Goal: Information Seeking & Learning: Compare options

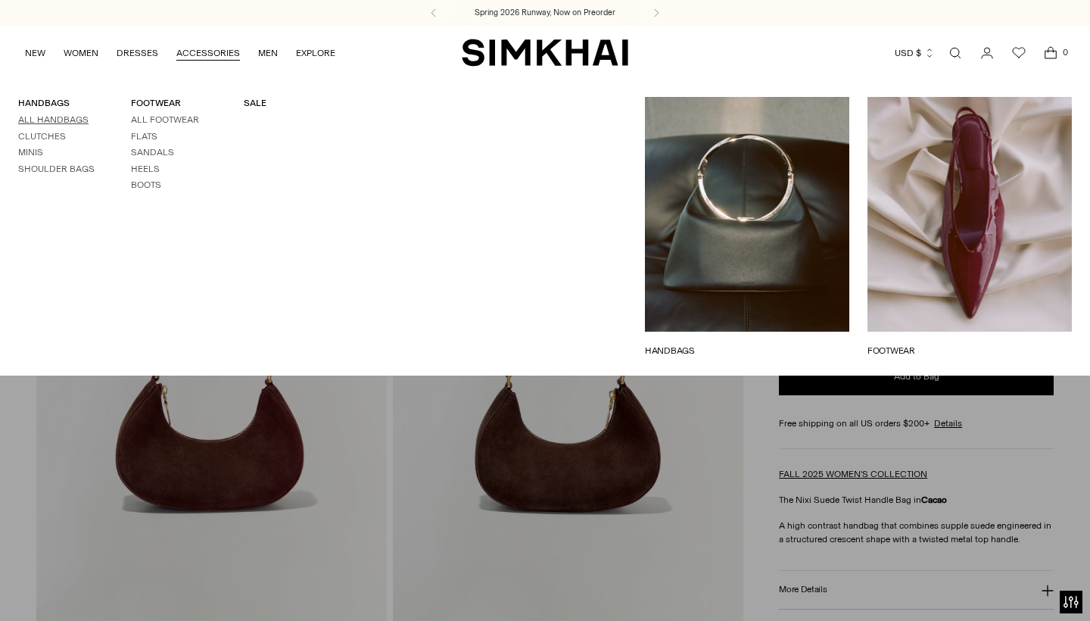
click at [67, 122] on link "All Handbags" at bounding box center [53, 119] width 70 height 11
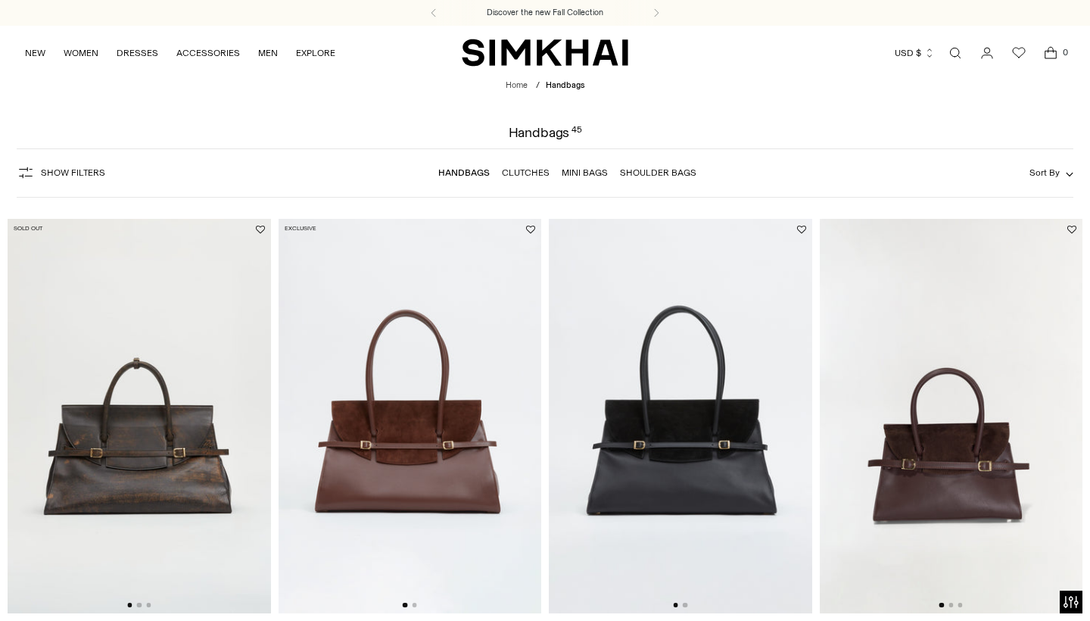
click at [428, 407] on img at bounding box center [410, 416] width 263 height 394
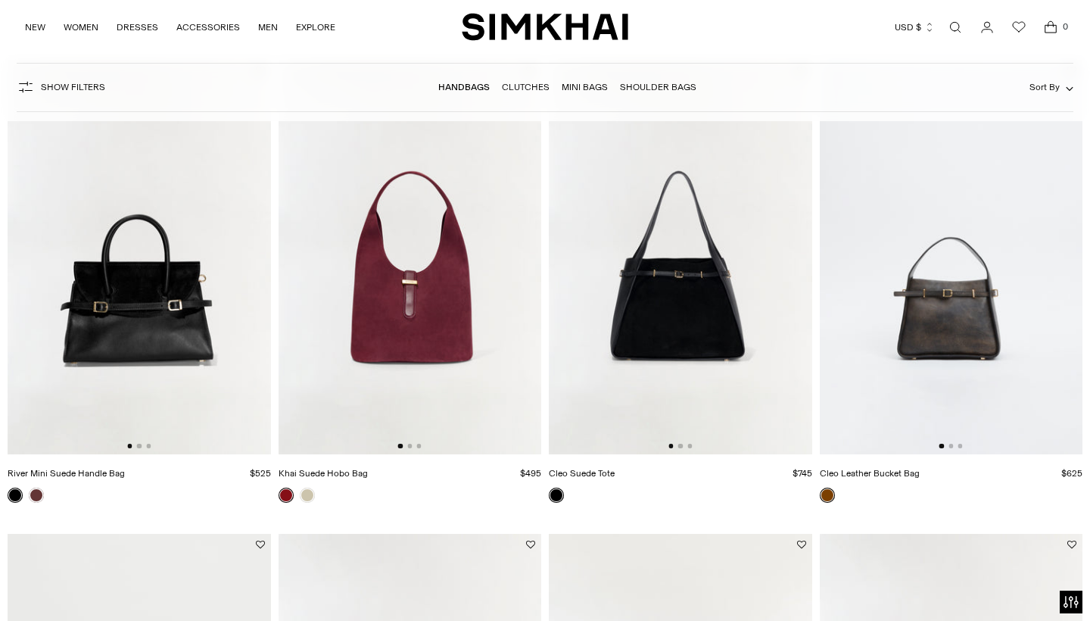
scroll to position [631, 0]
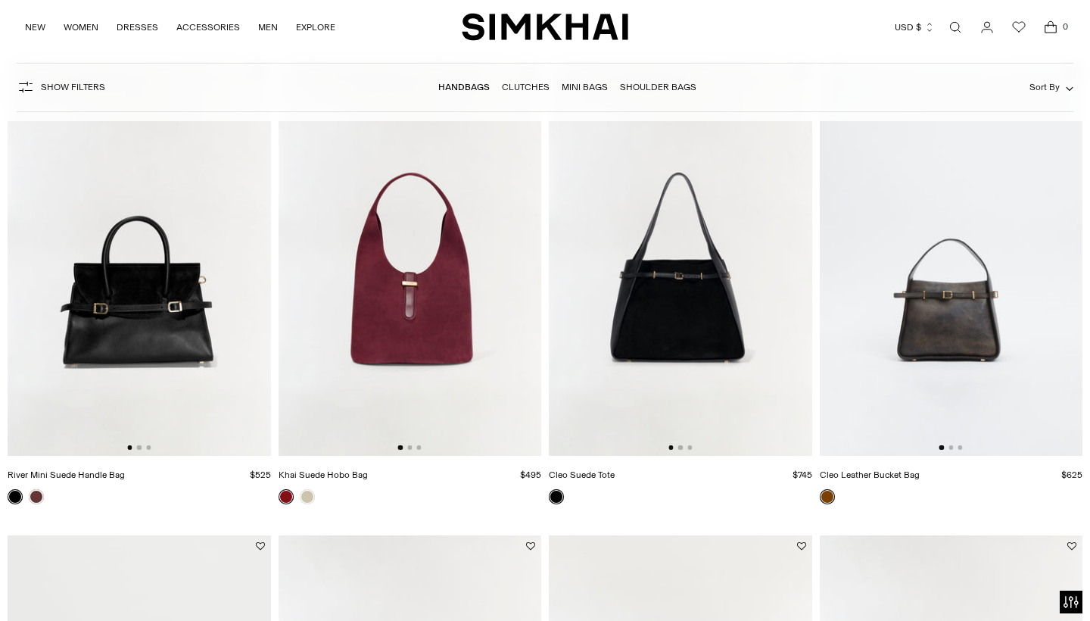
click at [488, 378] on img at bounding box center [410, 258] width 263 height 394
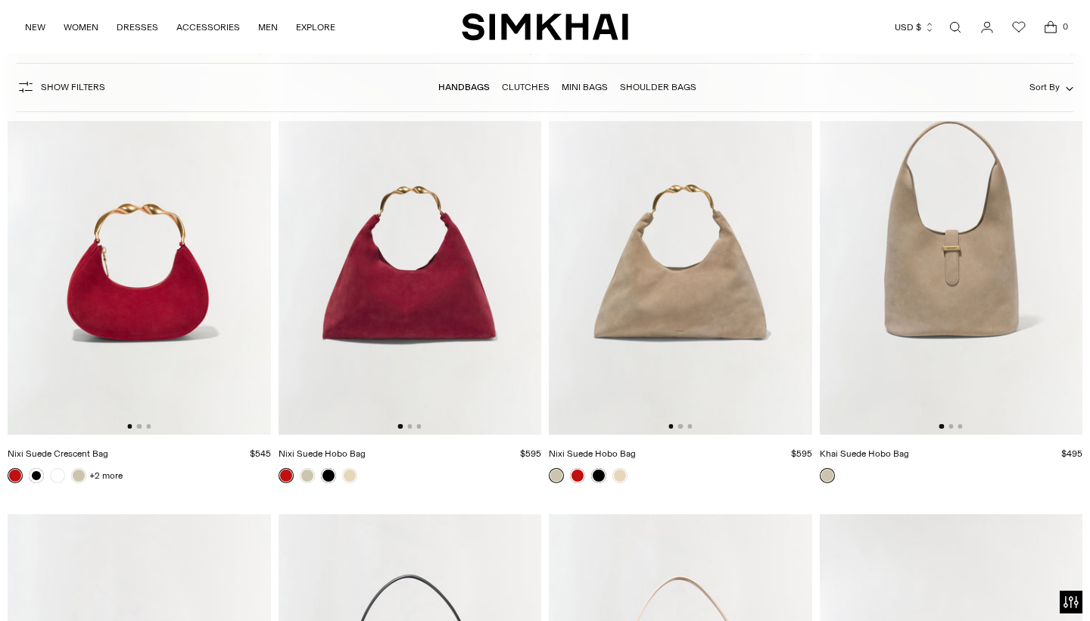
scroll to position [2564, 0]
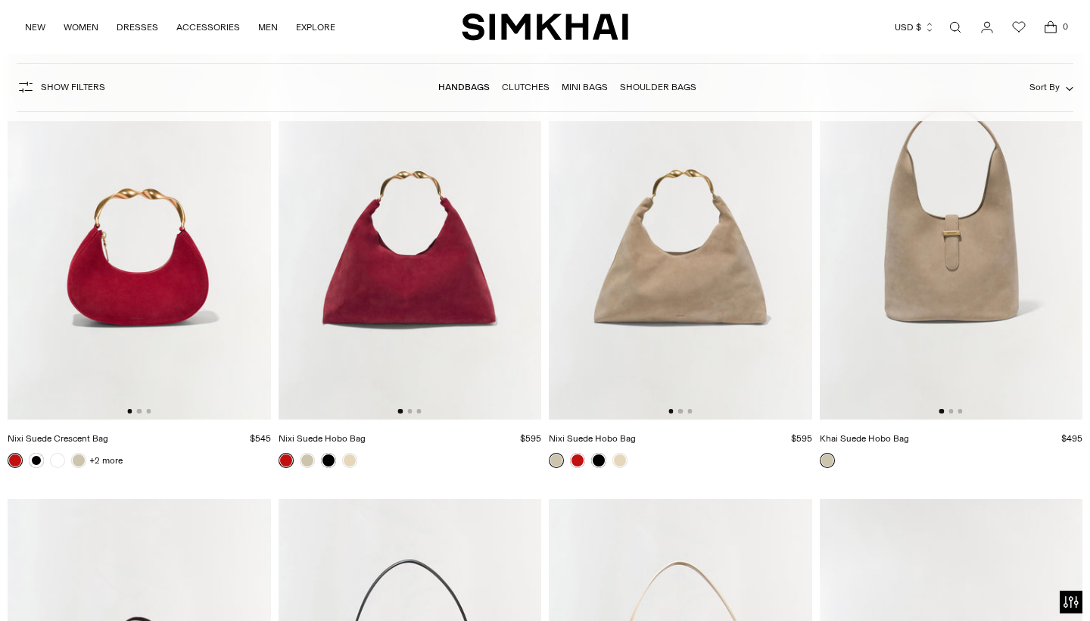
click at [388, 291] on img at bounding box center [410, 222] width 263 height 394
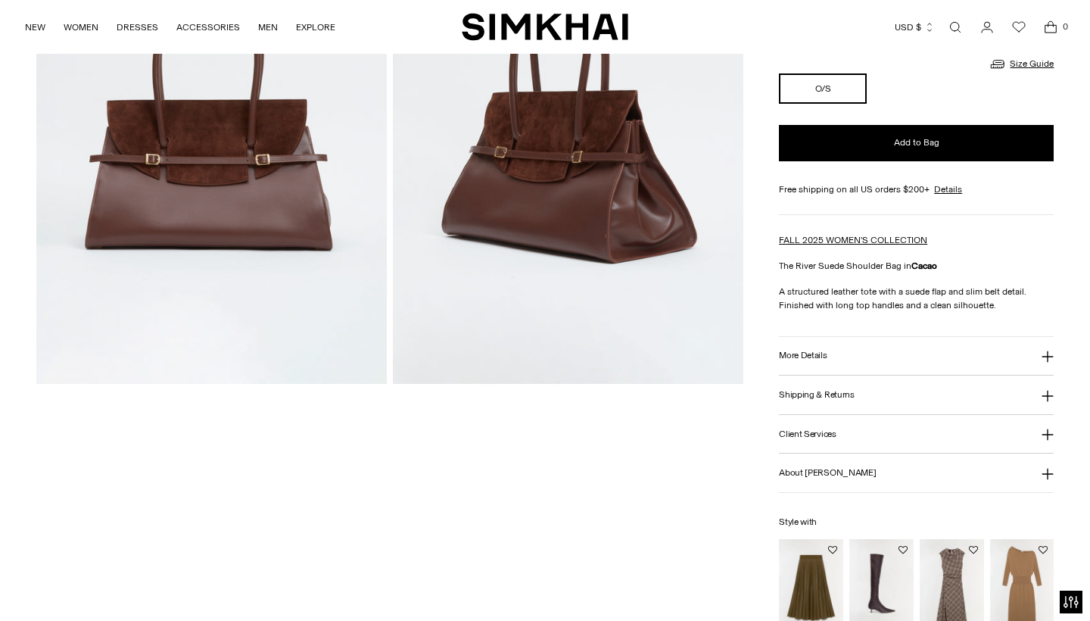
scroll to position [251, 0]
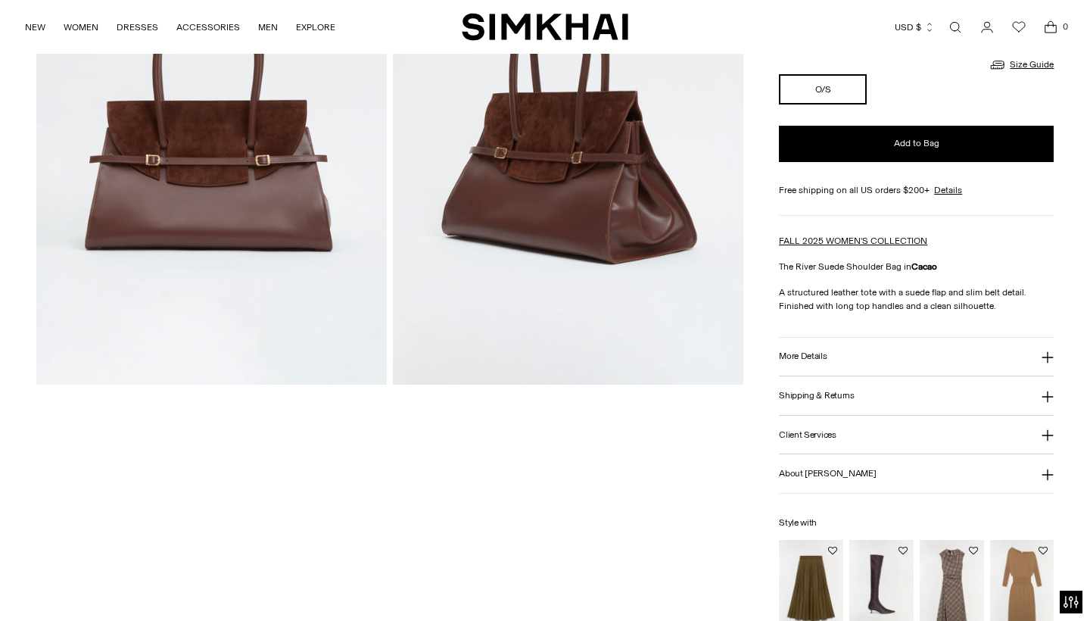
click at [813, 362] on button "More Details" at bounding box center [916, 357] width 275 height 39
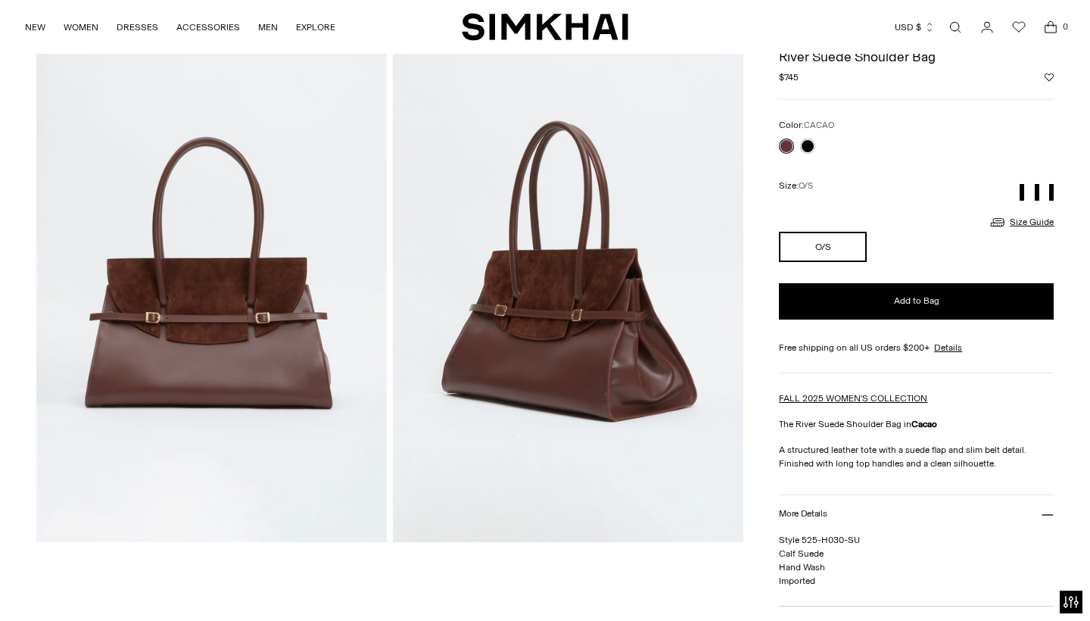
scroll to position [94, 0]
click at [1036, 218] on link "Size Guide" at bounding box center [1021, 222] width 65 height 19
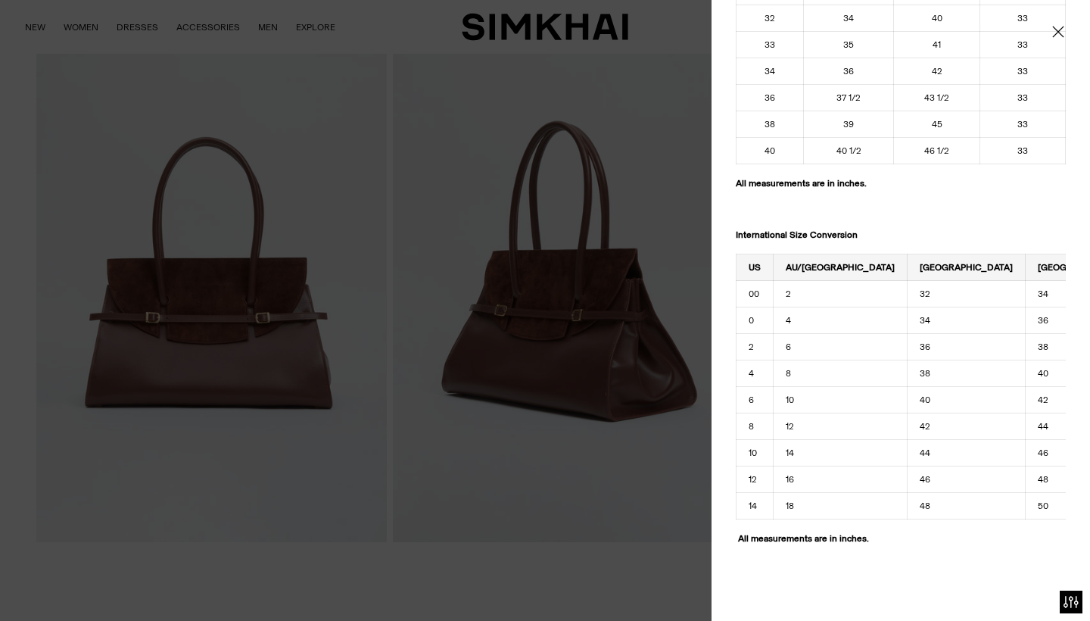
scroll to position [1709, 0]
click at [1066, 33] on div "Size Guide Women Numeric US Size Alpha Bust Waist Hips 00 XS 31 24 34 1/2 0 XS …" at bounding box center [901, 310] width 378 height 621
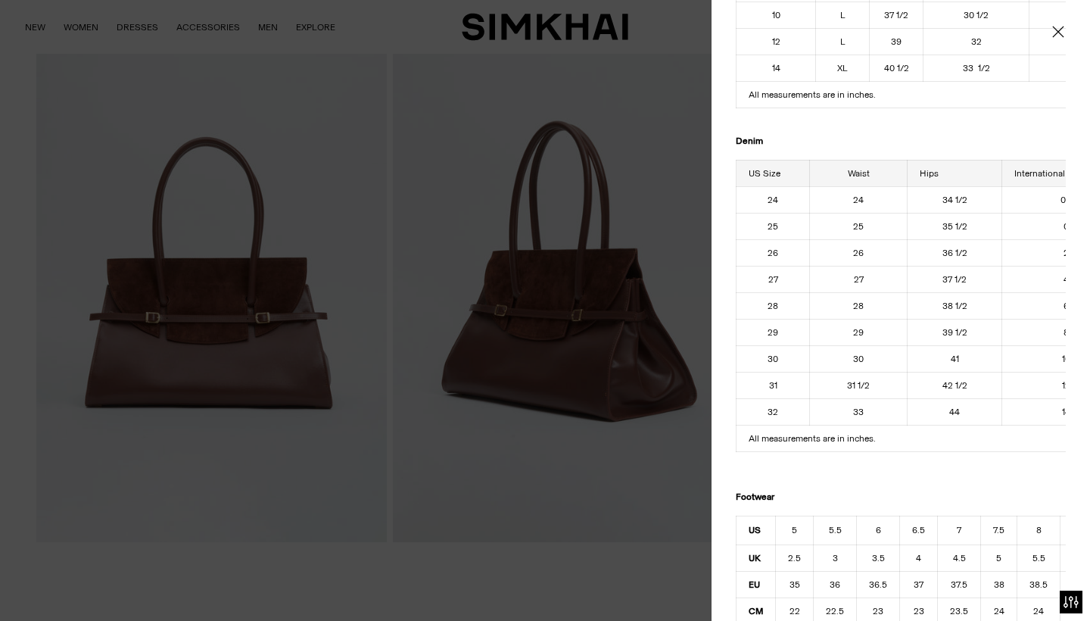
scroll to position [0, 0]
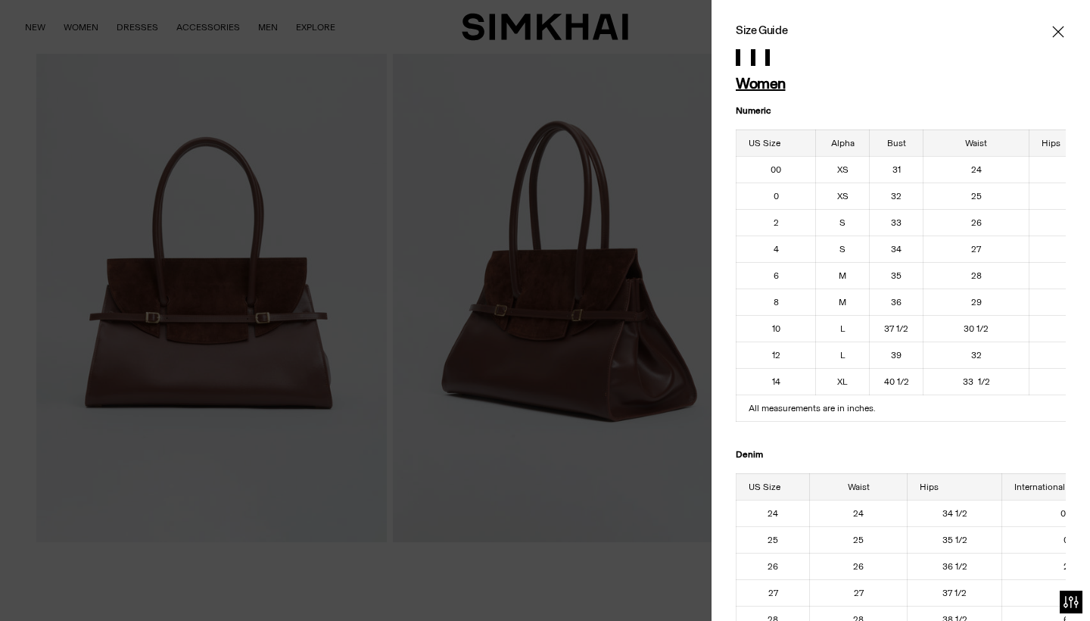
click at [1061, 30] on icon "Close" at bounding box center [1057, 31] width 11 height 11
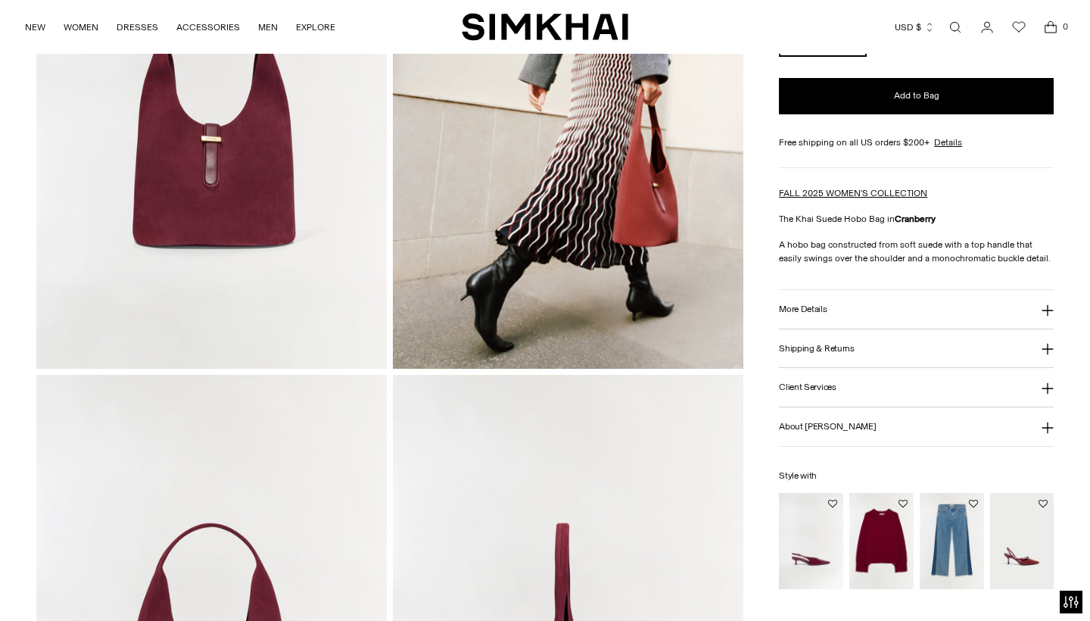
scroll to position [271, 0]
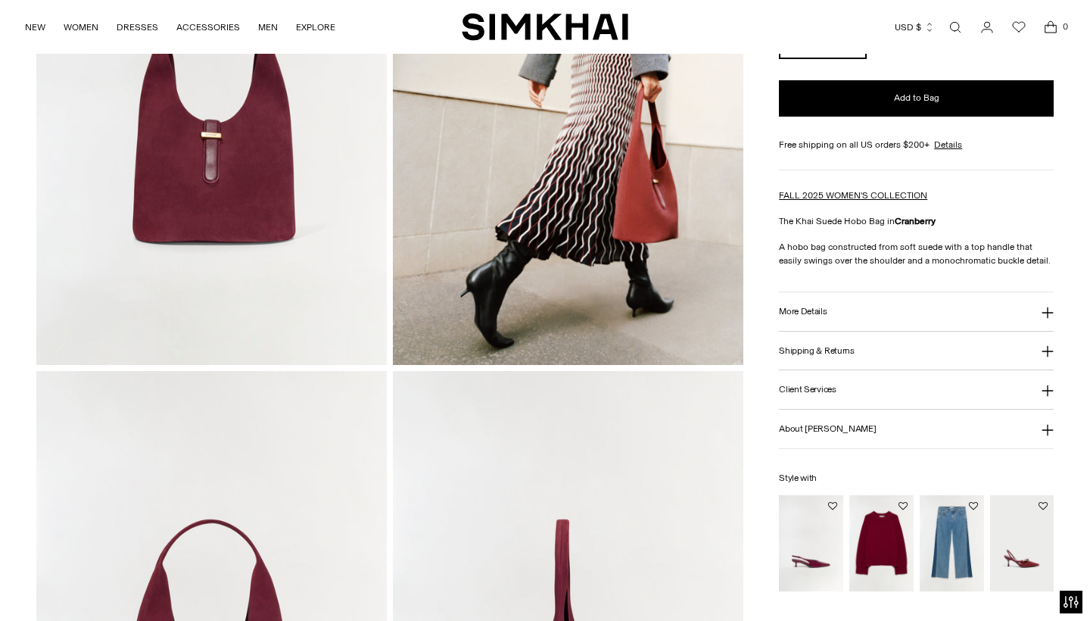
click at [818, 313] on h3 "More Details" at bounding box center [803, 312] width 48 height 10
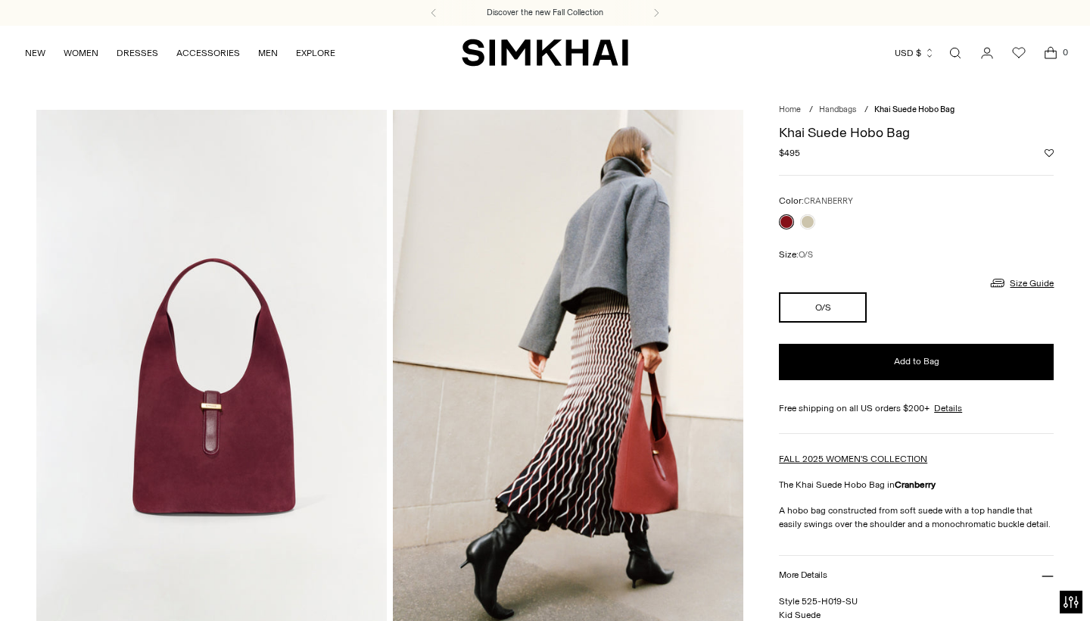
scroll to position [0, 0]
